Goal: Information Seeking & Learning: Learn about a topic

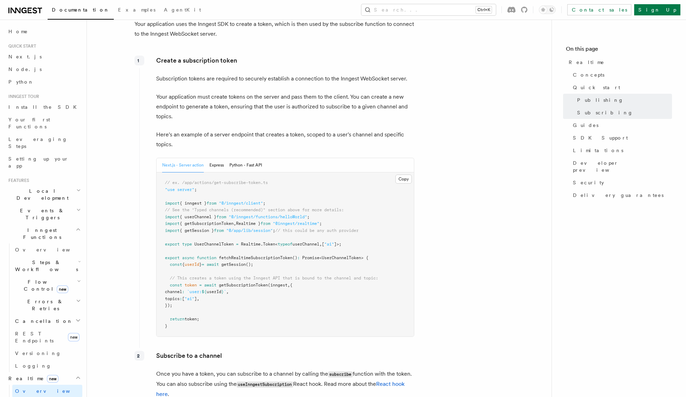
scroll to position [910, 0]
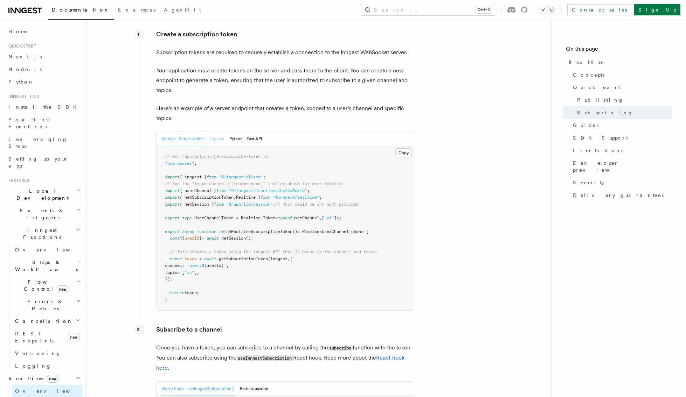
click at [214, 137] on button "Express" at bounding box center [216, 139] width 14 height 14
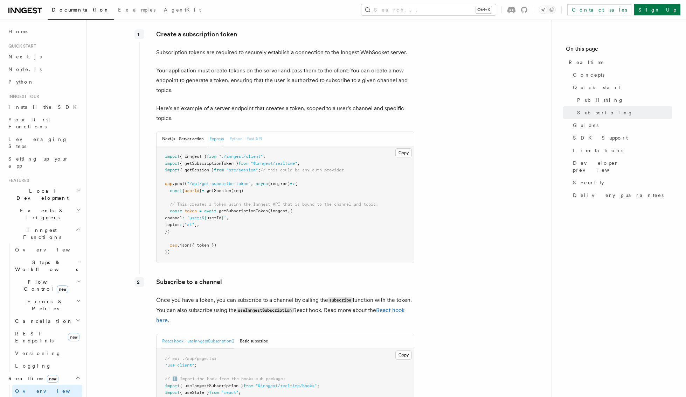
click at [248, 138] on button "Python - Fast API" at bounding box center [245, 139] width 33 height 14
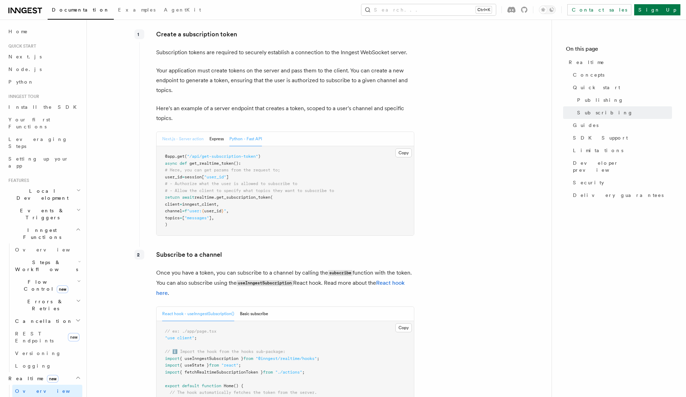
click at [200, 136] on button "Next.js - Server action" at bounding box center [183, 139] width 42 height 14
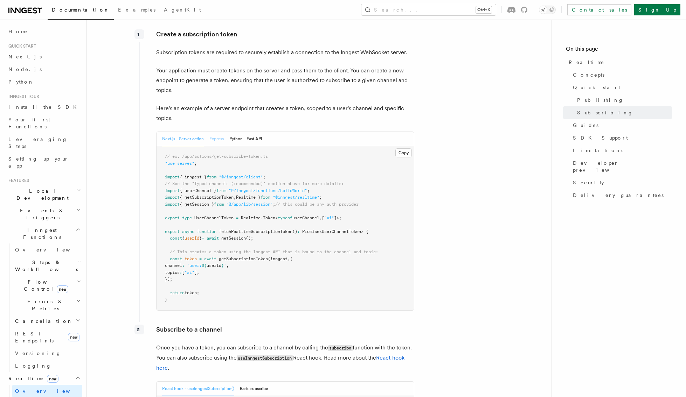
click at [215, 143] on button "Express" at bounding box center [216, 139] width 14 height 14
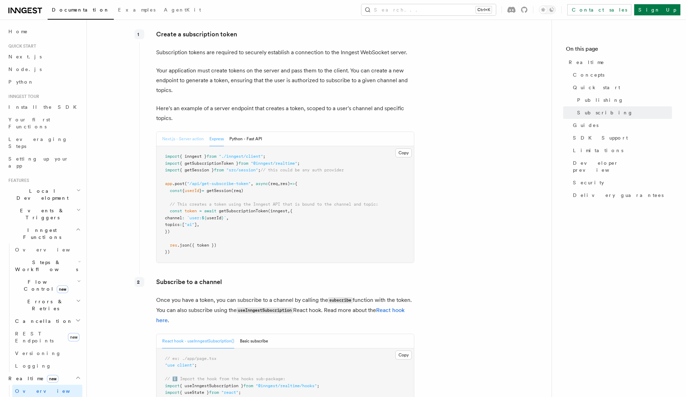
click at [176, 141] on button "Next.js - Server action" at bounding box center [183, 139] width 42 height 14
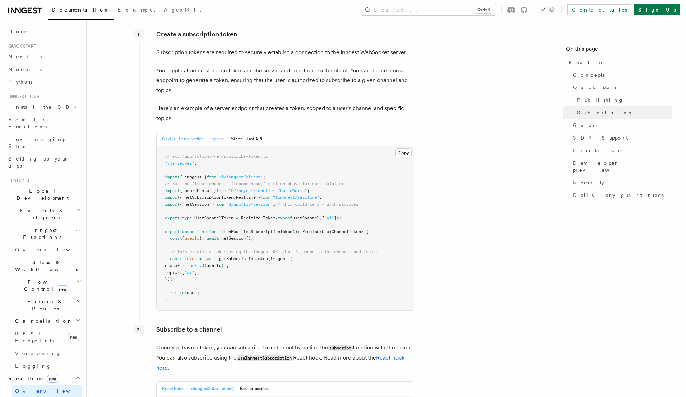
click at [217, 136] on button "Express" at bounding box center [216, 139] width 14 height 14
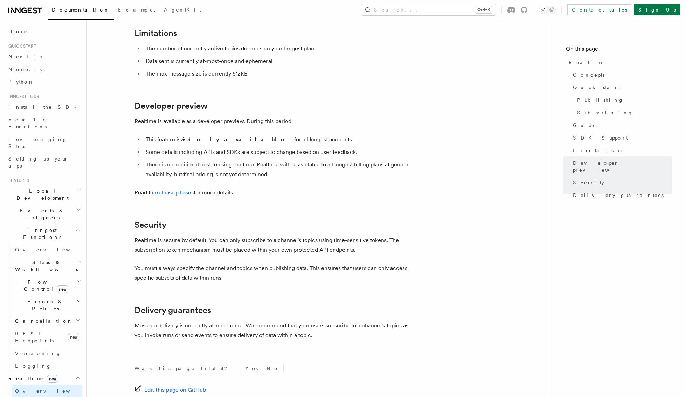
scroll to position [1711, 0]
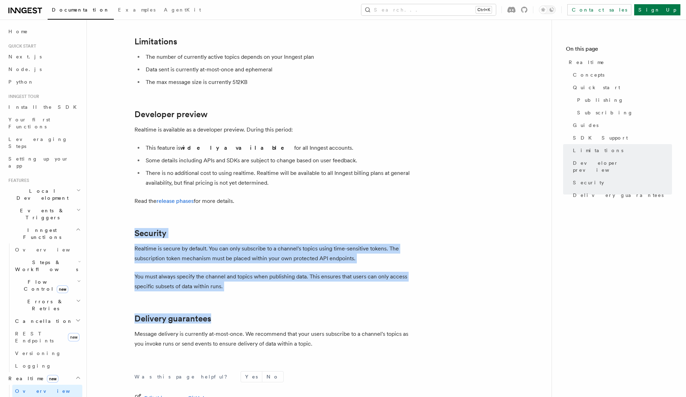
drag, startPoint x: 121, startPoint y: 204, endPoint x: 272, endPoint y: 276, distance: 167.7
drag, startPoint x: 244, startPoint y: 264, endPoint x: 117, endPoint y: 193, distance: 145.4
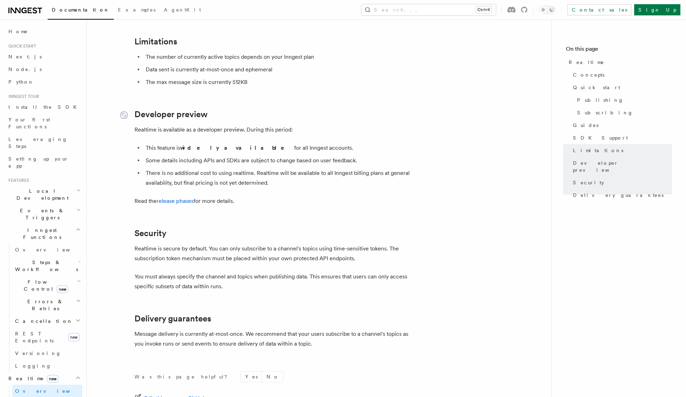
drag, startPoint x: 199, startPoint y: 162, endPoint x: 124, endPoint y: 91, distance: 103.3
drag, startPoint x: 145, startPoint y: 88, endPoint x: 264, endPoint y: 177, distance: 148.7
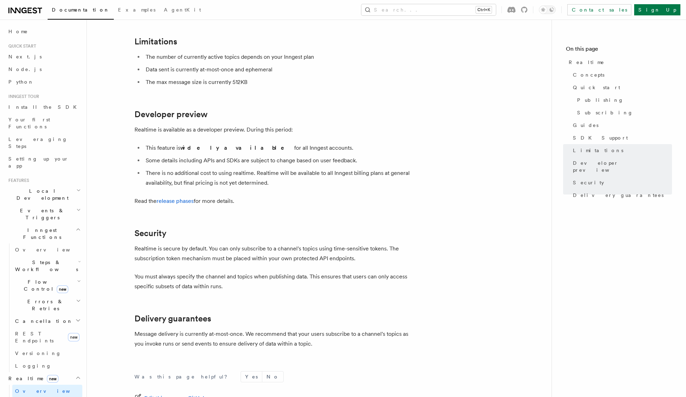
click at [264, 196] on p "Read the release phases for more details." at bounding box center [274, 201] width 280 height 10
drag, startPoint x: 235, startPoint y: 170, endPoint x: 131, endPoint y: 79, distance: 137.7
drag, startPoint x: 137, startPoint y: 85, endPoint x: 272, endPoint y: 184, distance: 167.3
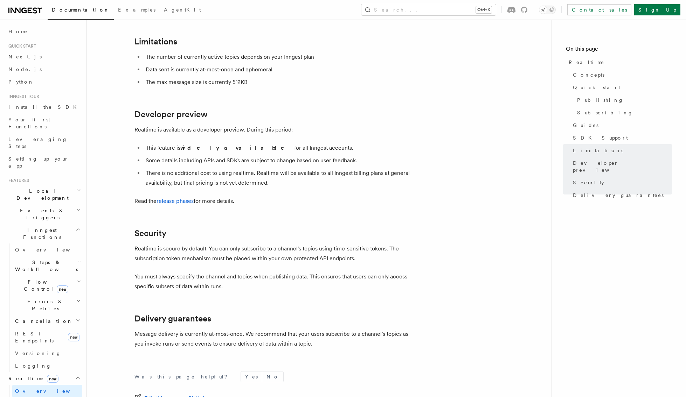
click at [272, 196] on p "Read the release phases for more details." at bounding box center [274, 201] width 280 height 10
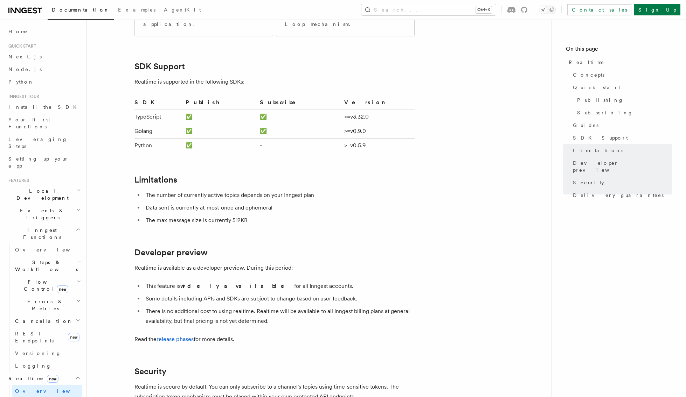
scroll to position [1431, 0]
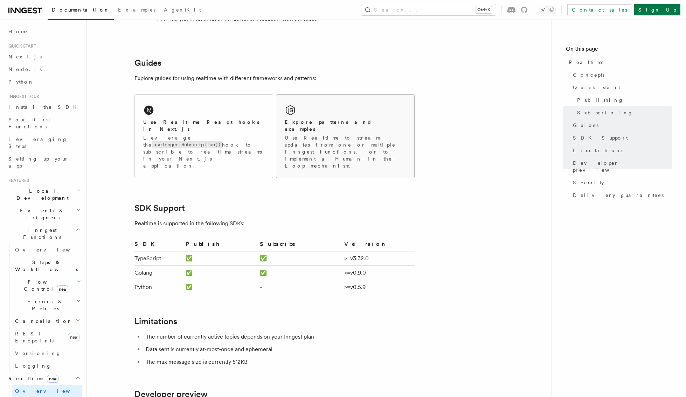
click at [327, 124] on h2 "Explore patterns and examples" at bounding box center [345, 126] width 121 height 14
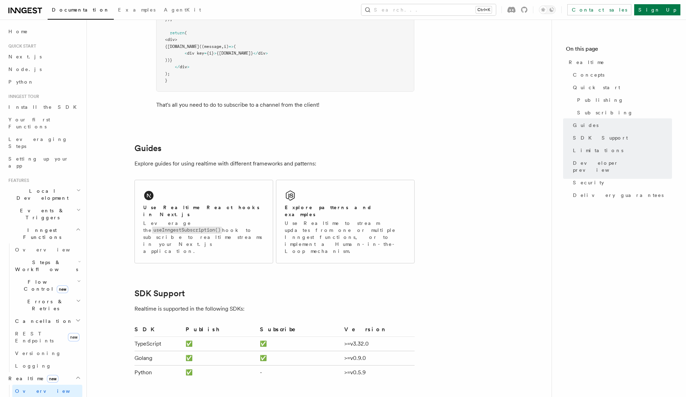
scroll to position [1326, 0]
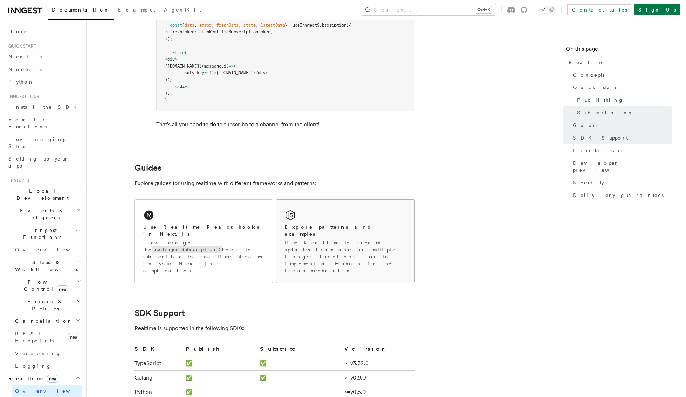
click at [310, 251] on p "Use Realtime to stream updates from one or multiple Inngest functions, or to im…" at bounding box center [345, 256] width 121 height 35
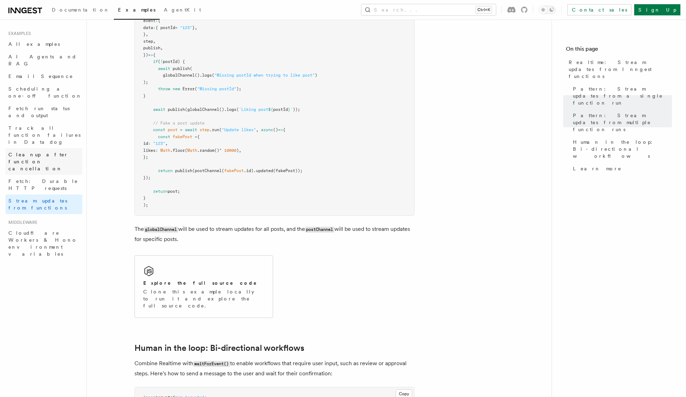
scroll to position [1050, 0]
